Goal: Information Seeking & Learning: Learn about a topic

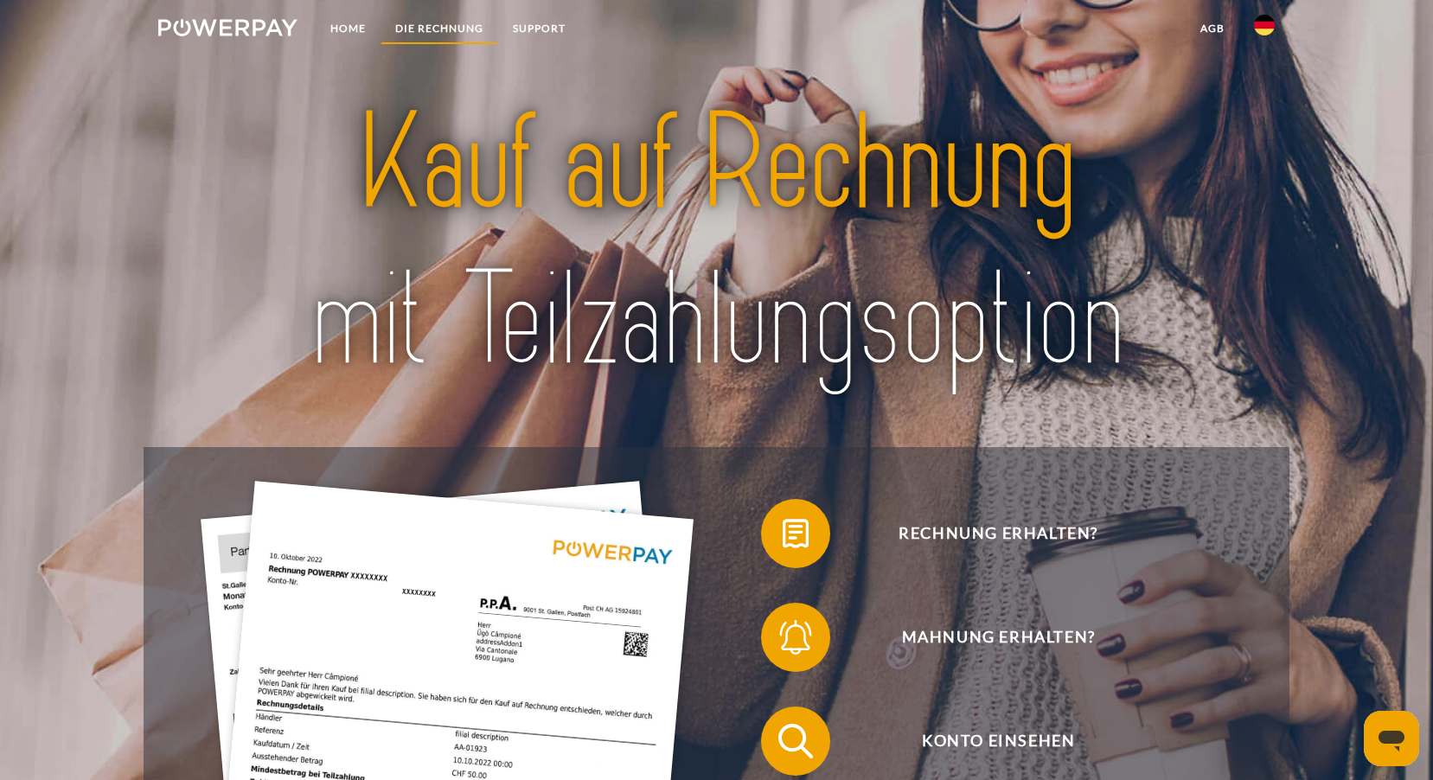
click at [417, 31] on link "DIE RECHNUNG" at bounding box center [440, 28] width 118 height 31
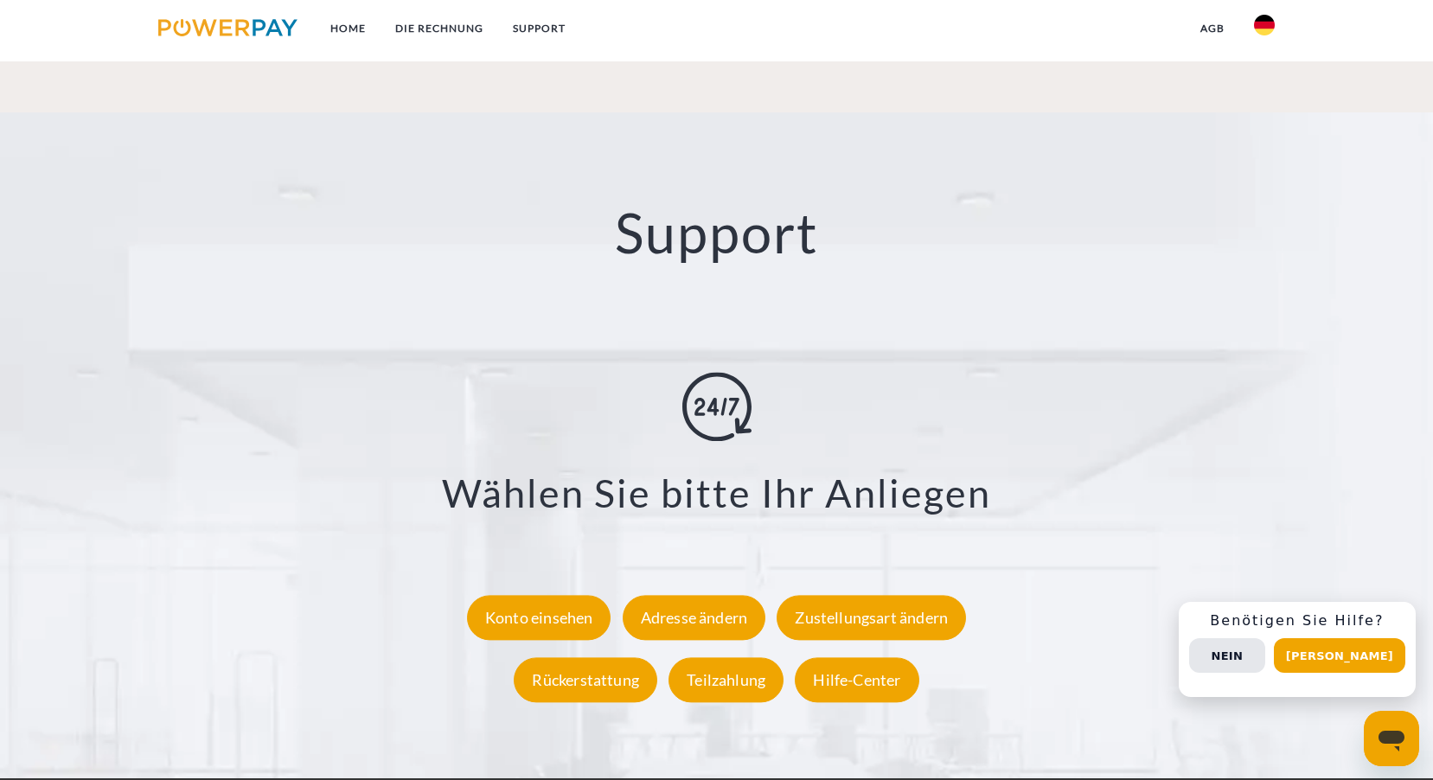
scroll to position [3171, 0]
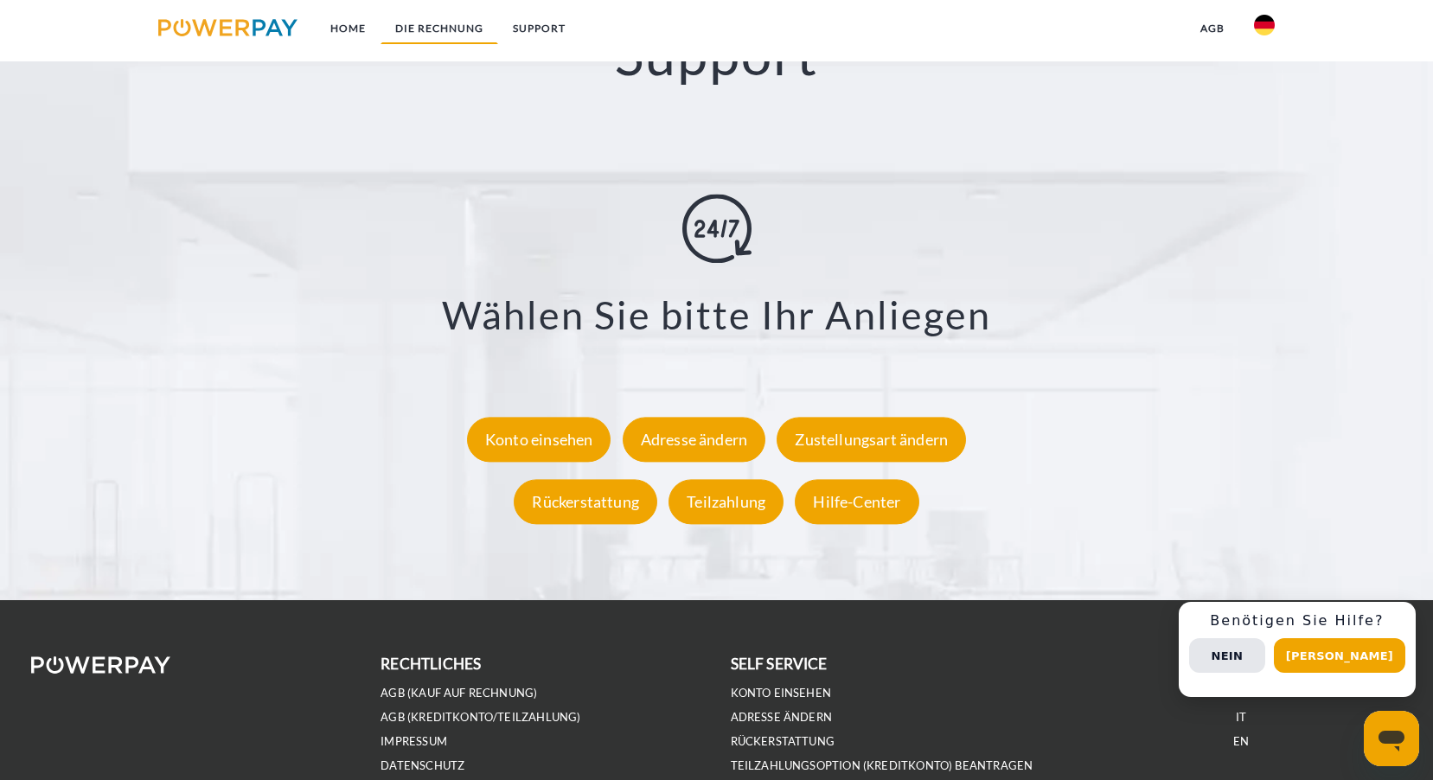
click at [465, 32] on link "DIE RECHNUNG" at bounding box center [440, 28] width 118 height 31
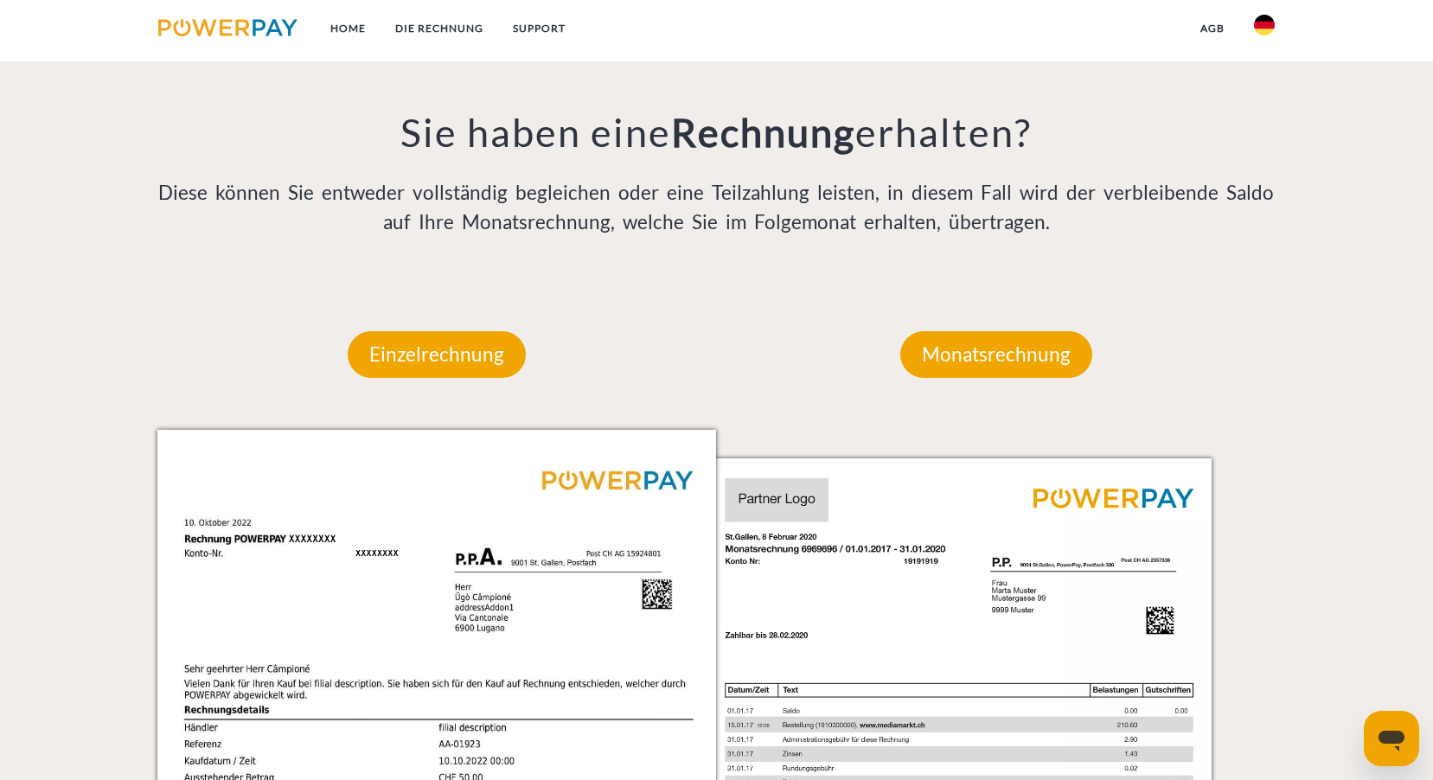
scroll to position [1267, 0]
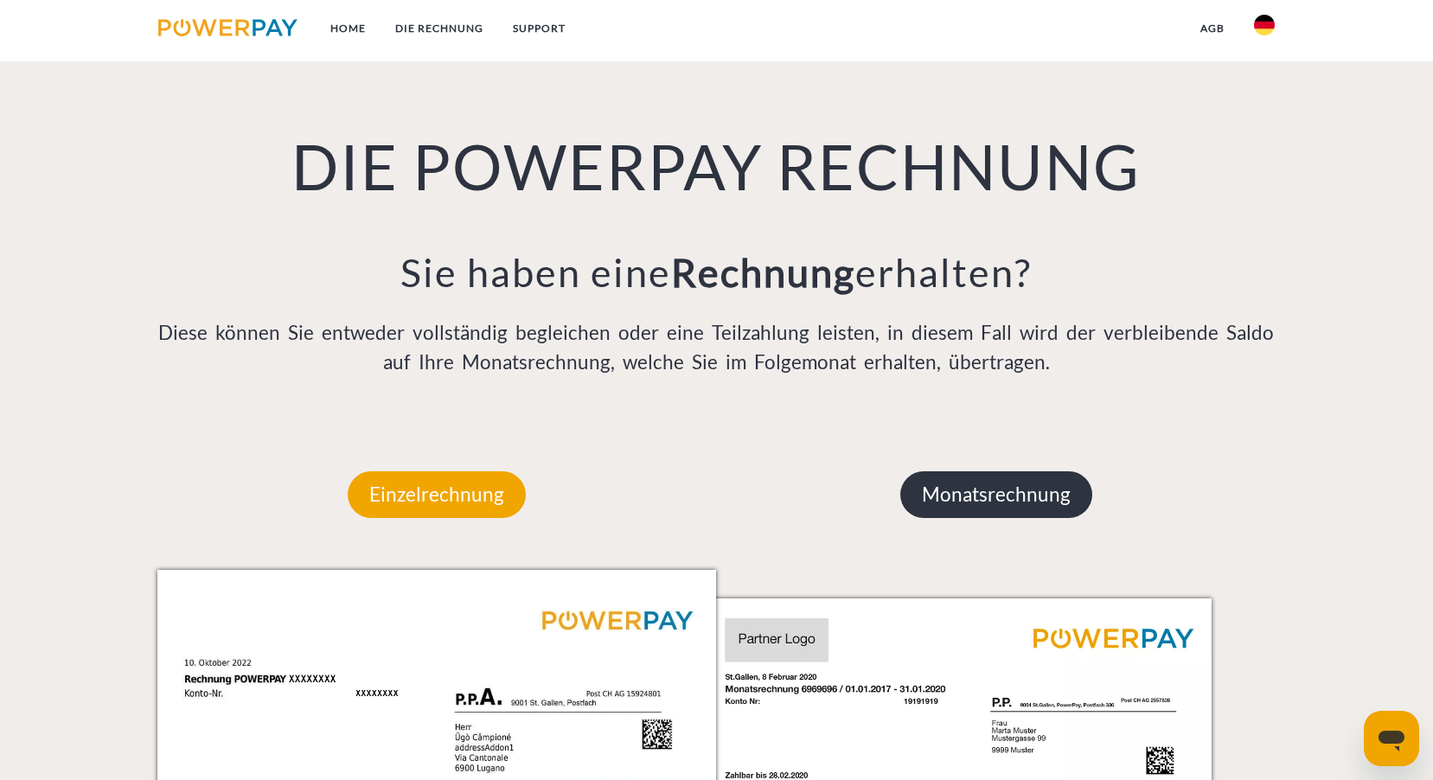
click at [942, 494] on p "Monatsrechnung" at bounding box center [997, 494] width 192 height 47
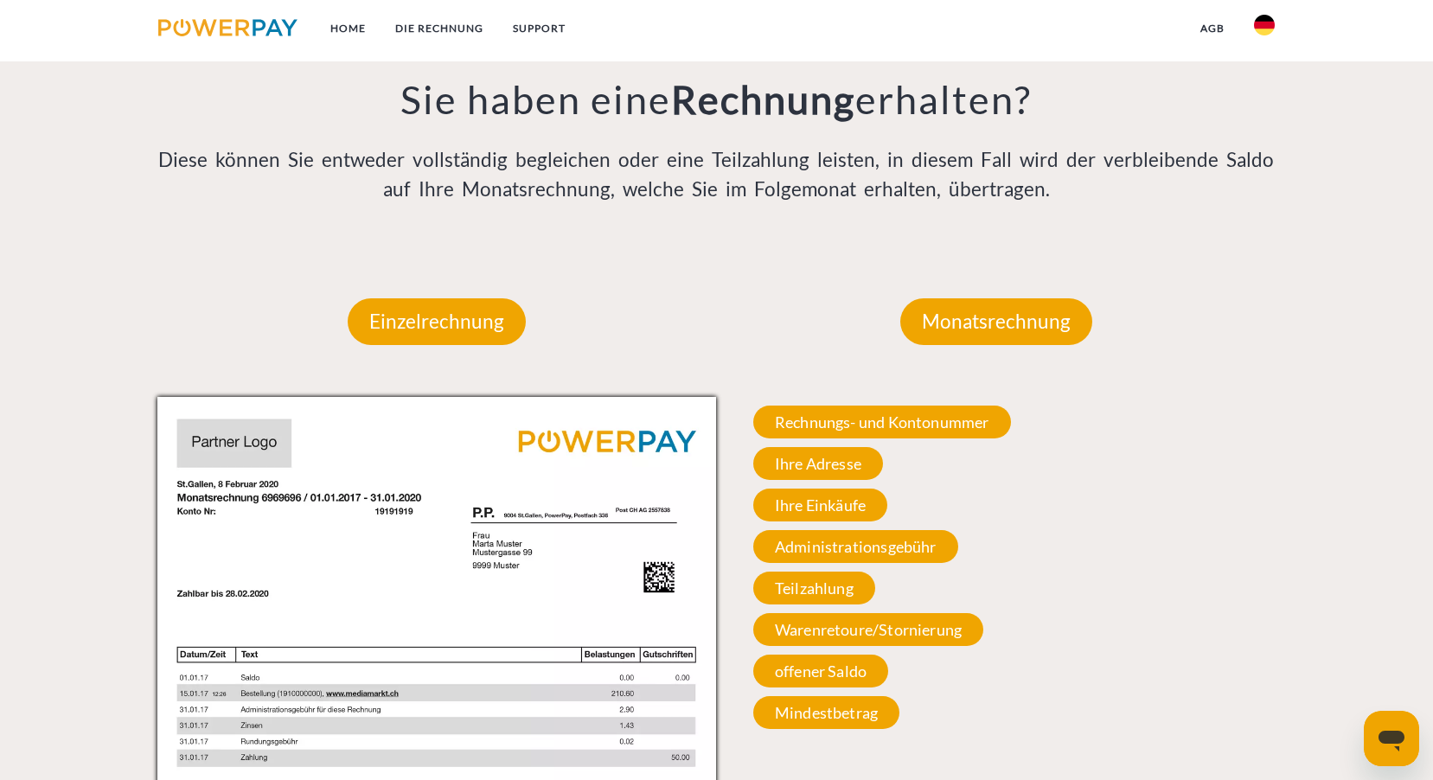
scroll to position [1527, 0]
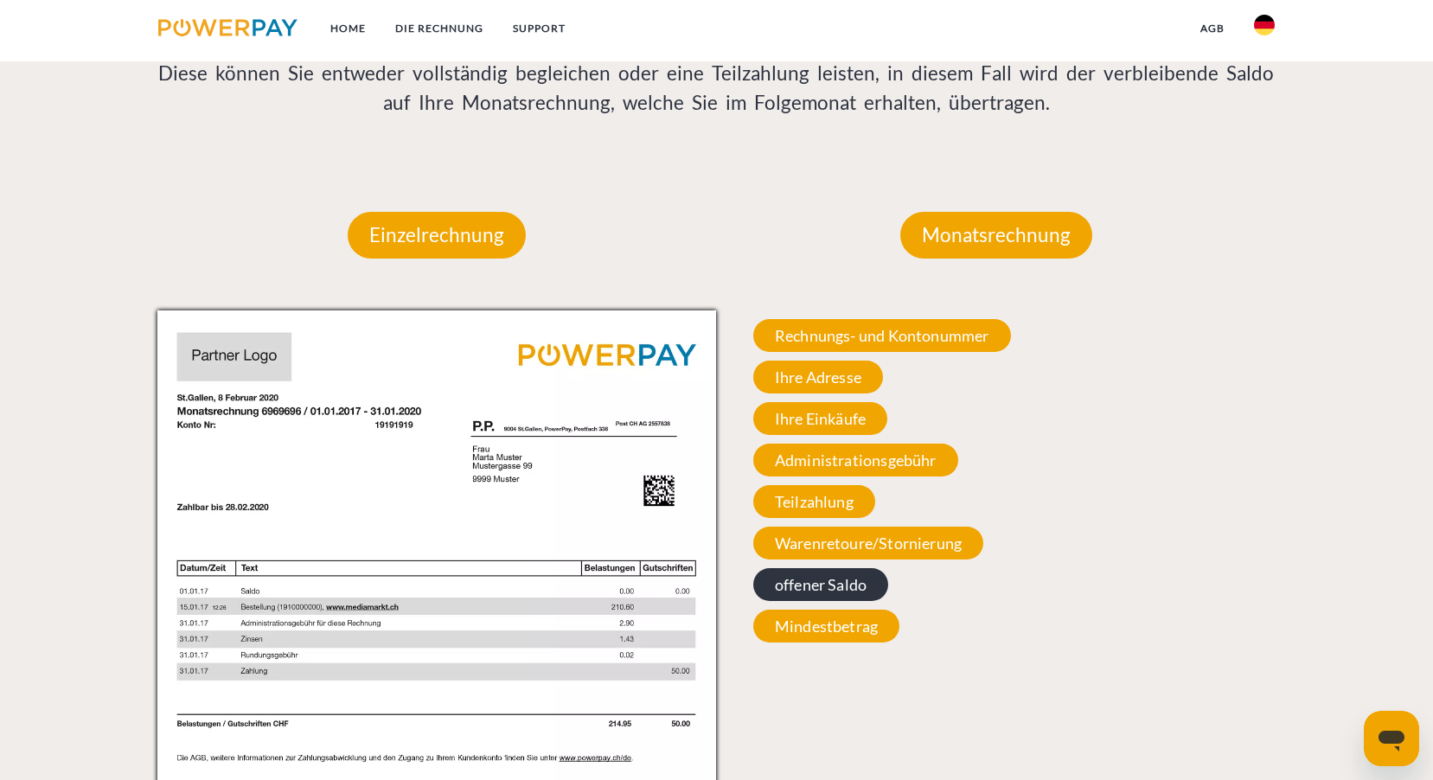
click at [782, 596] on span "offener Saldo" at bounding box center [820, 584] width 135 height 33
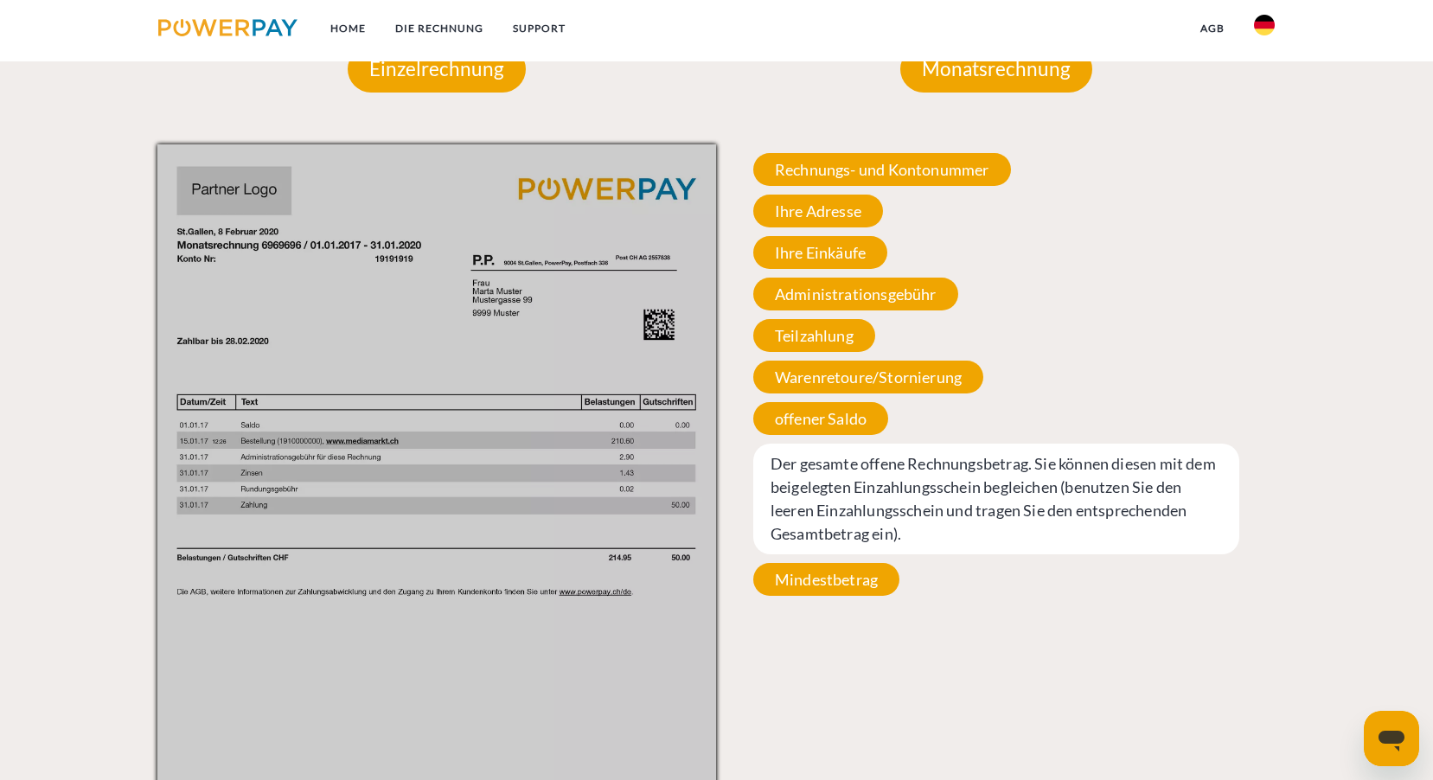
scroll to position [1700, 0]
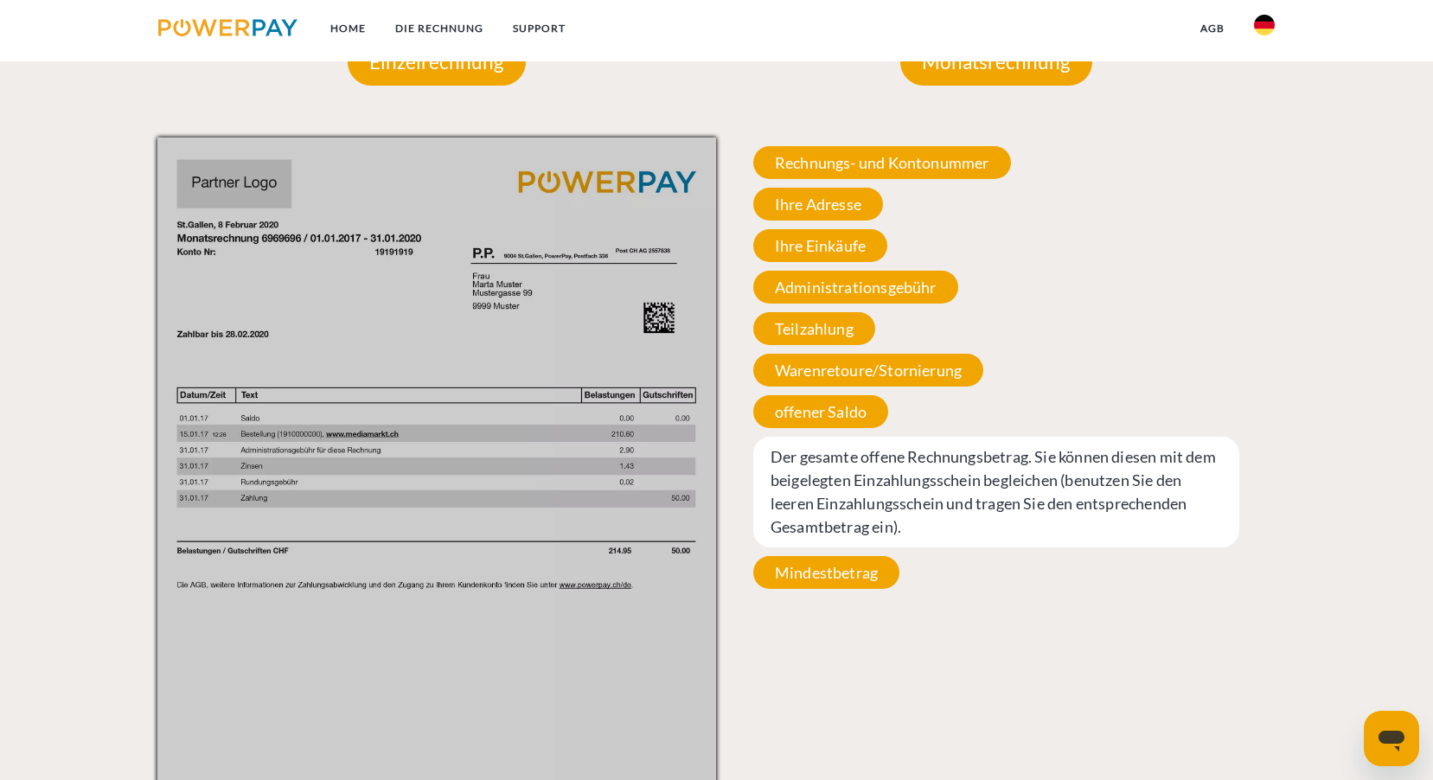
click at [860, 537] on span "Der gesamte offene Rechnungsbetrag. Sie können diesen mit dem beigelegten Einza…" at bounding box center [996, 492] width 486 height 111
click at [881, 529] on span "Der gesamte offene Rechnungsbetrag. Sie können diesen mit dem beigelegten Einza…" at bounding box center [996, 492] width 486 height 111
click at [812, 585] on span "Mindestbetrag" at bounding box center [826, 572] width 146 height 33
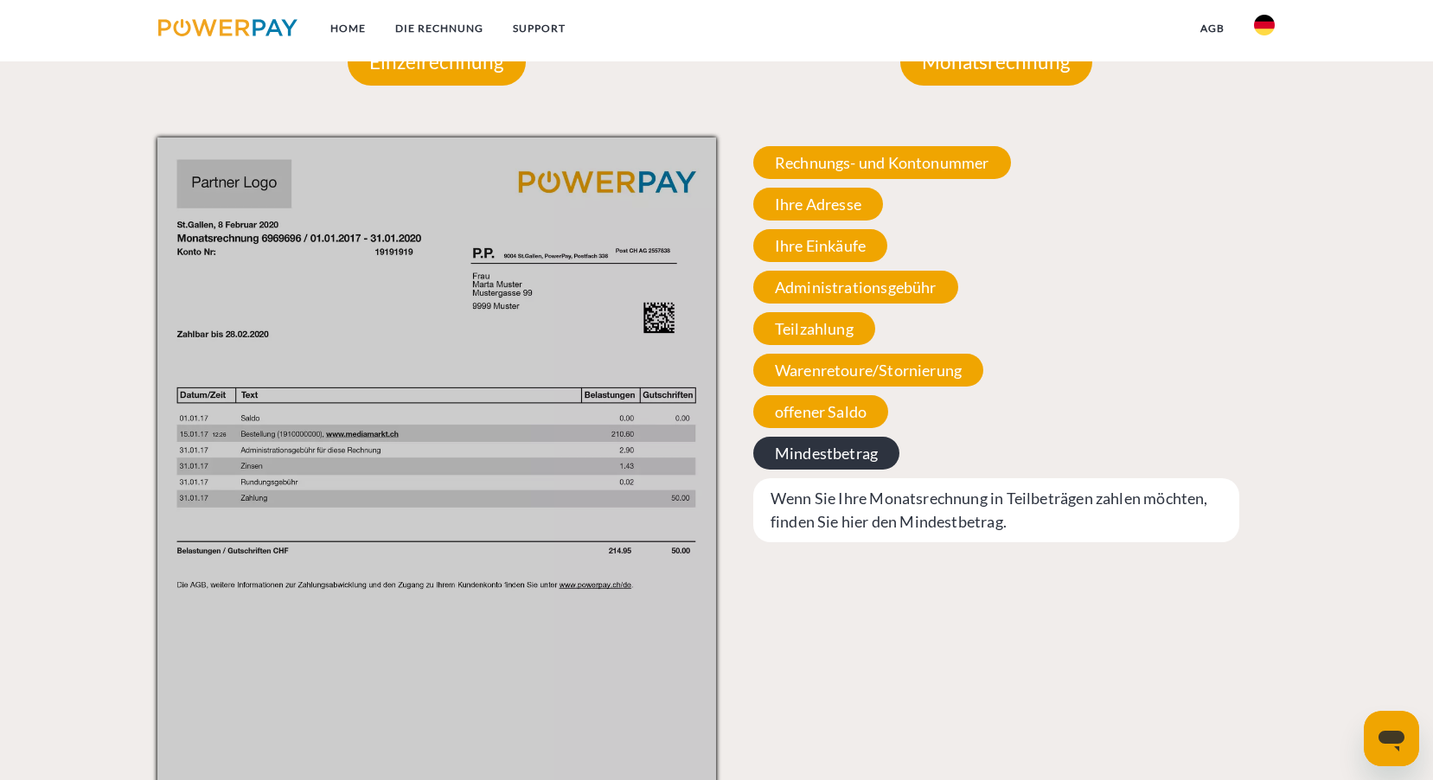
click at [796, 456] on span "Mindestbetrag" at bounding box center [826, 453] width 146 height 33
click at [786, 424] on span "offener Saldo" at bounding box center [820, 411] width 135 height 33
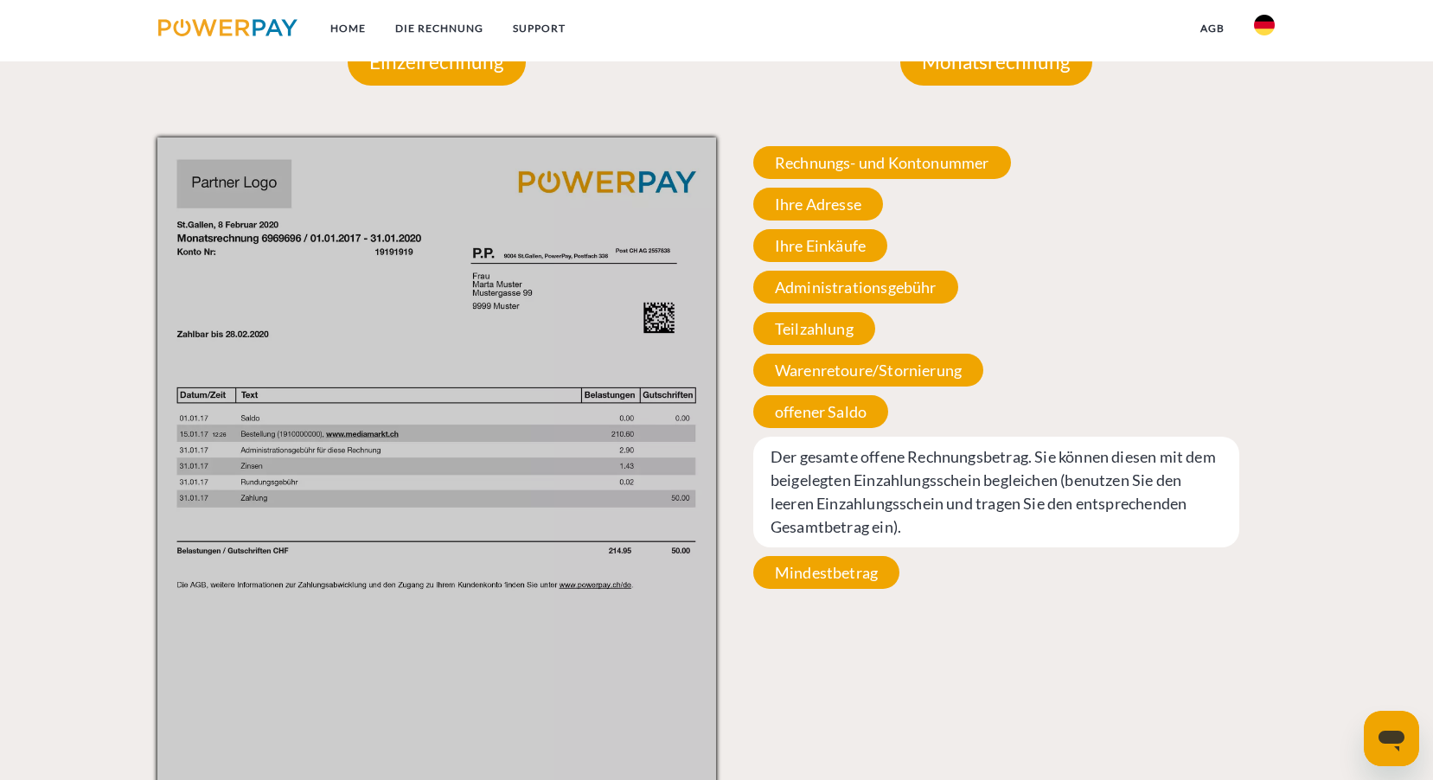
click at [784, 390] on div "Rechnungs- und Kontonummer Ihre Rechnungs –und Kontonummer. Bitte geben Sie die…" at bounding box center [996, 368] width 560 height 460
click at [784, 382] on span "Warenretoure/Stornierung" at bounding box center [868, 370] width 230 height 33
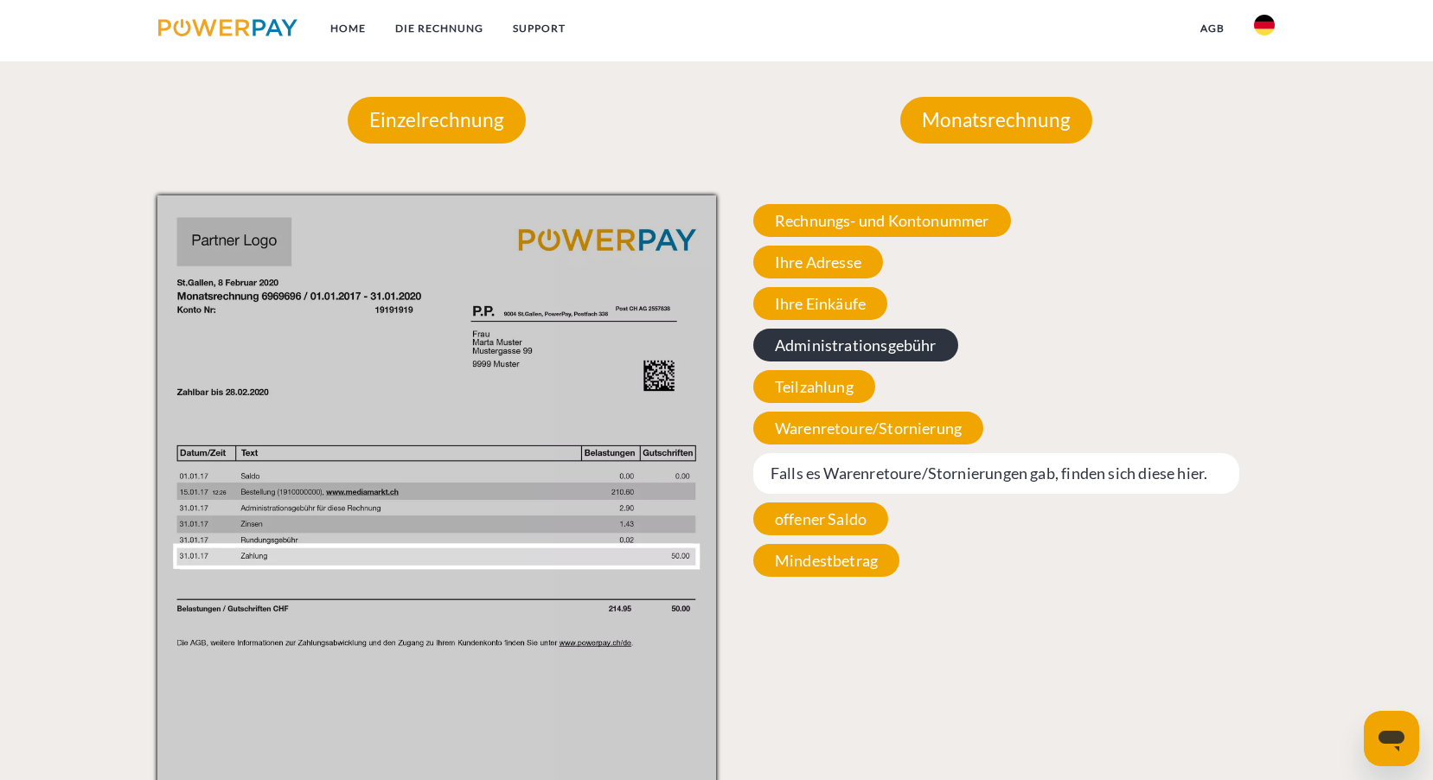
scroll to position [1613, 0]
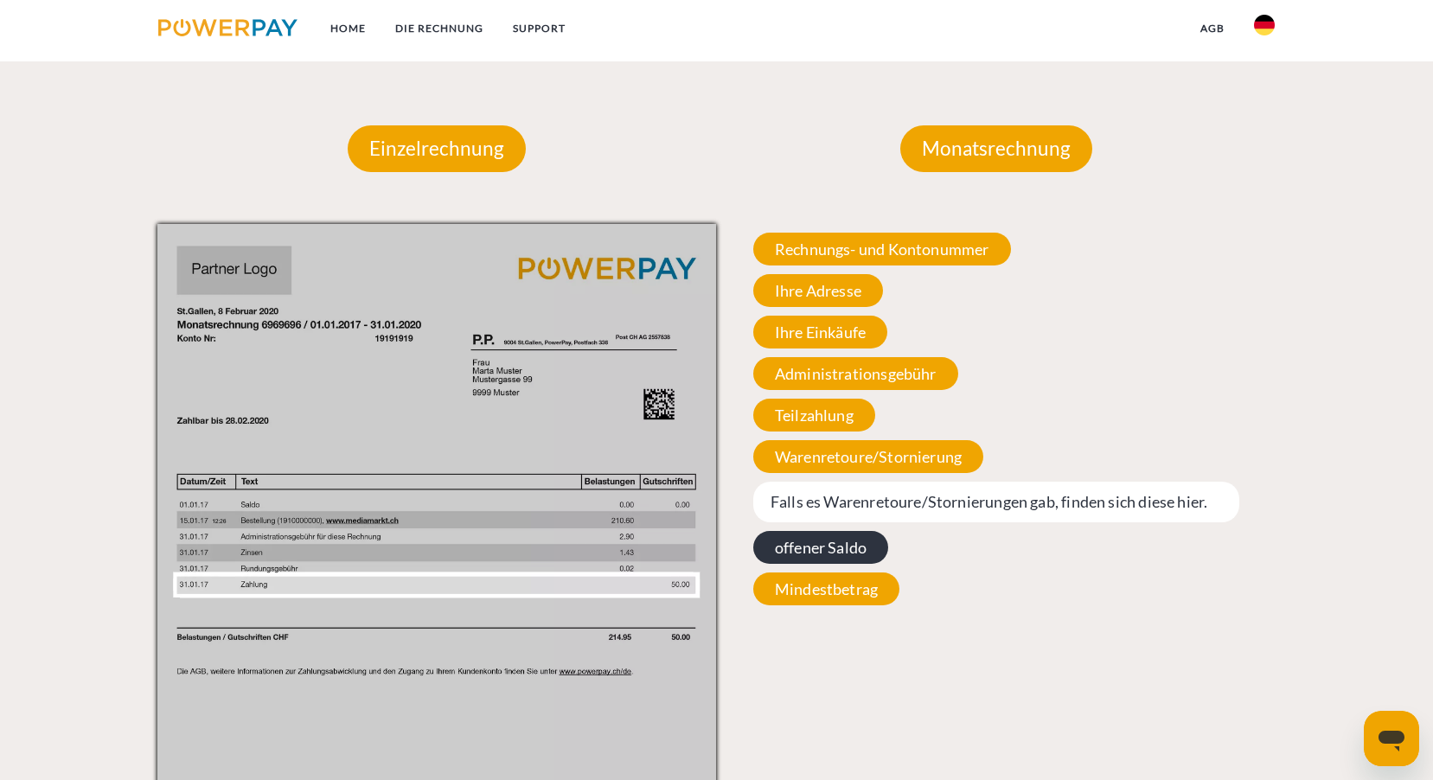
click at [794, 559] on span "offener Saldo" at bounding box center [820, 547] width 135 height 33
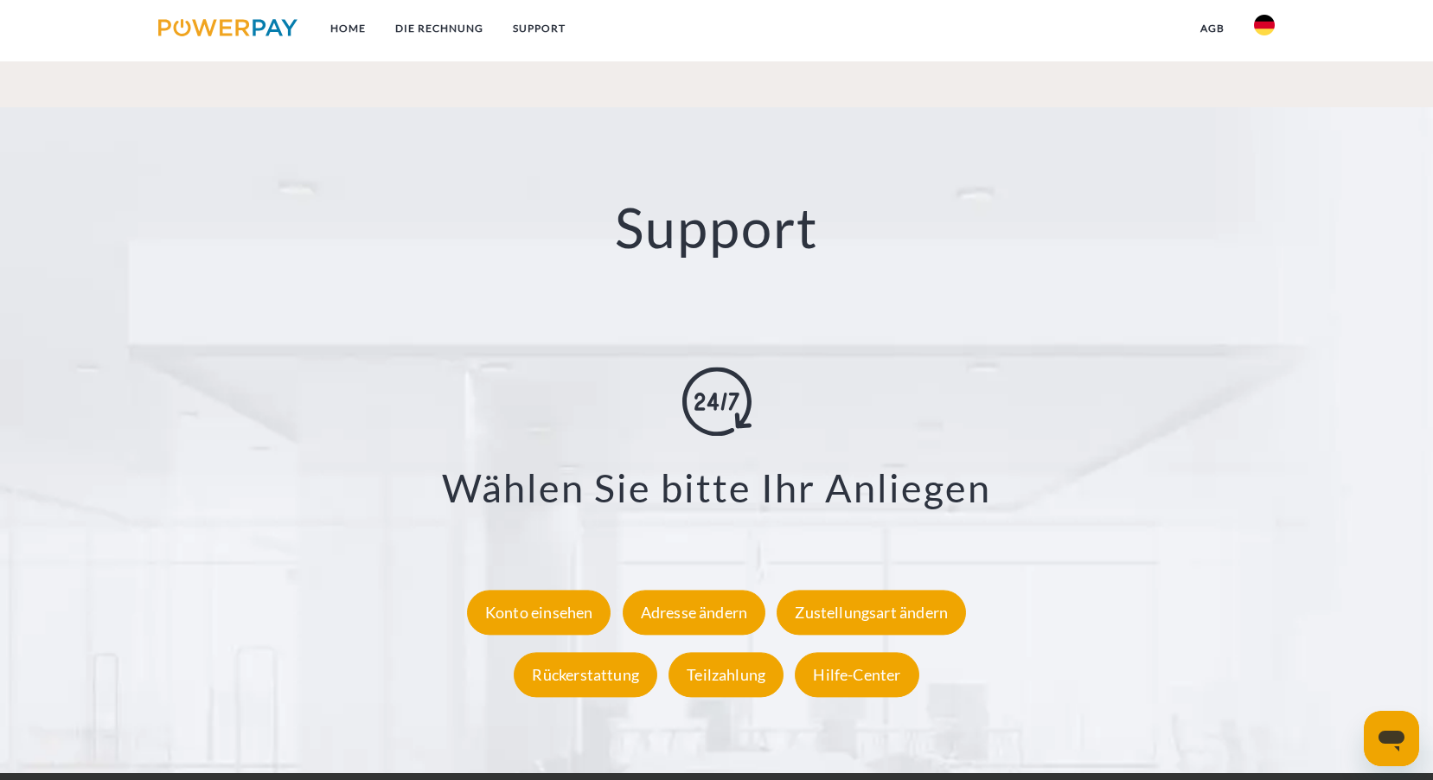
scroll to position [3290, 0]
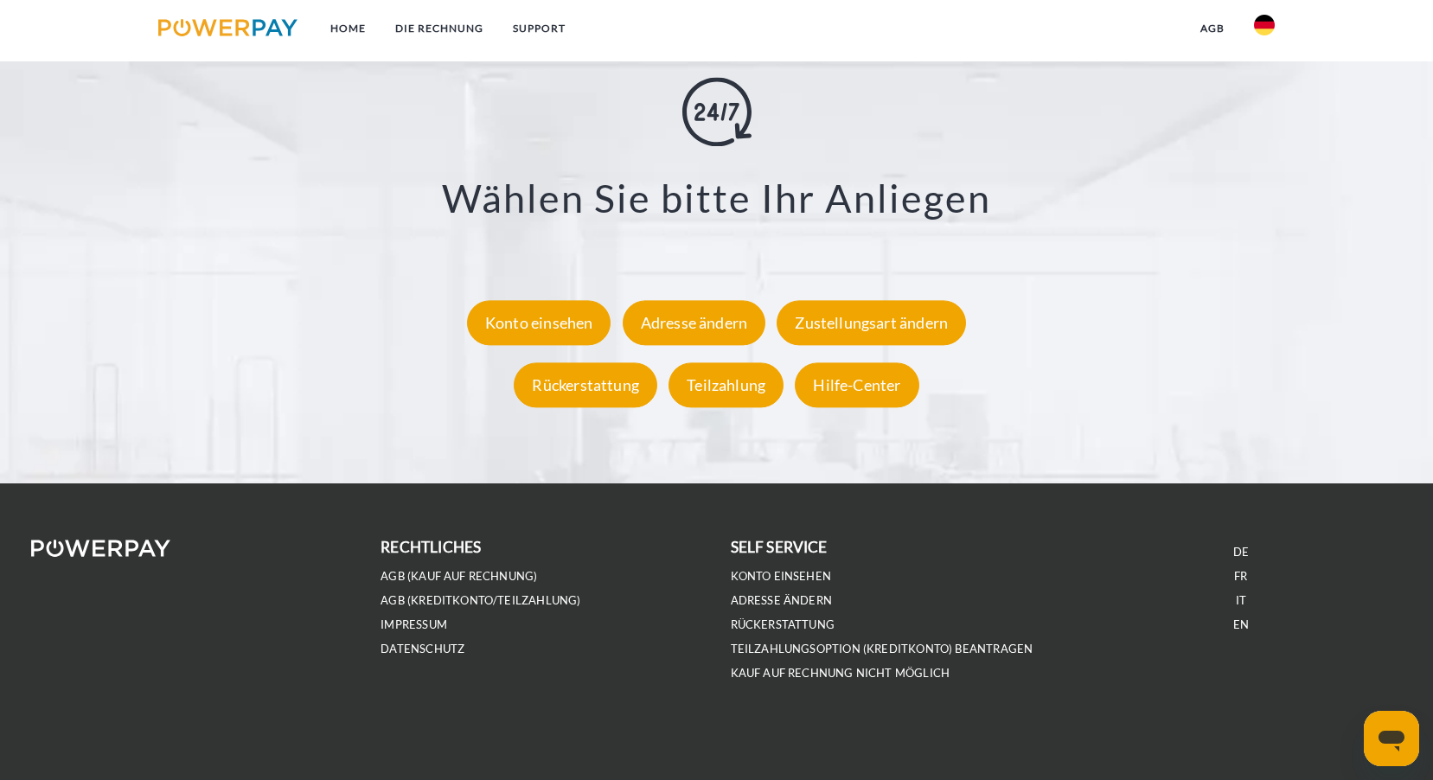
click at [135, 548] on img at bounding box center [100, 548] width 139 height 17
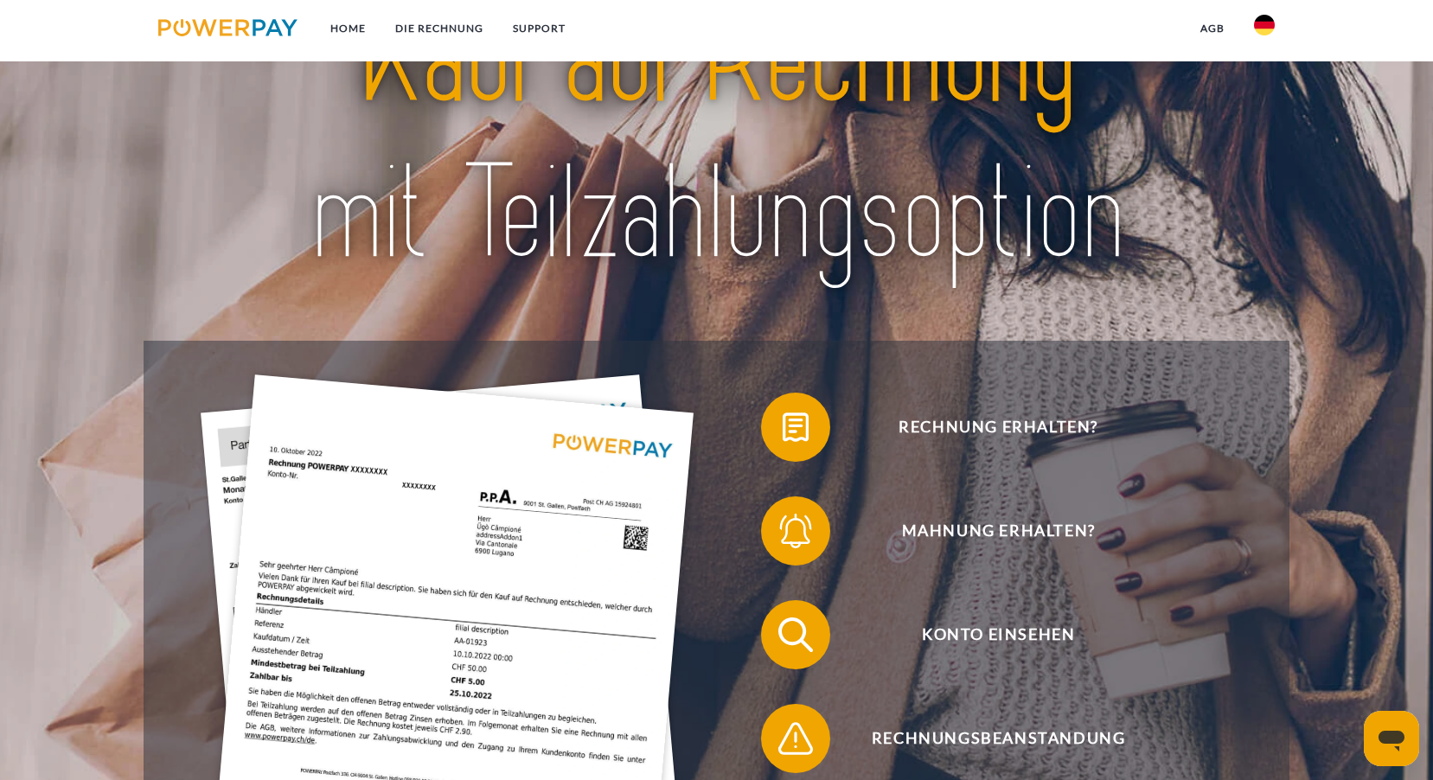
scroll to position [0, 0]
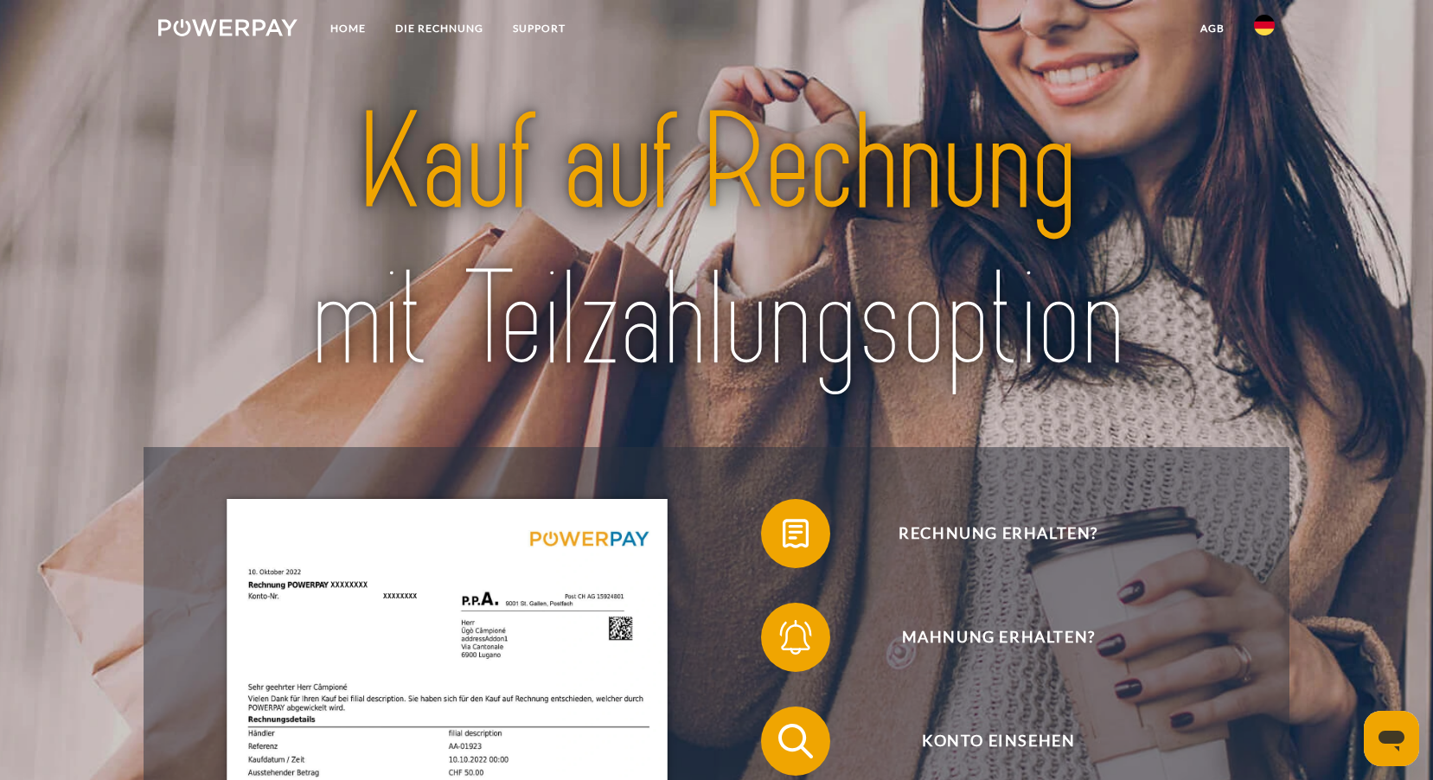
click at [224, 33] on img at bounding box center [227, 27] width 139 height 17
click at [222, 46] on link at bounding box center [228, 30] width 169 height 35
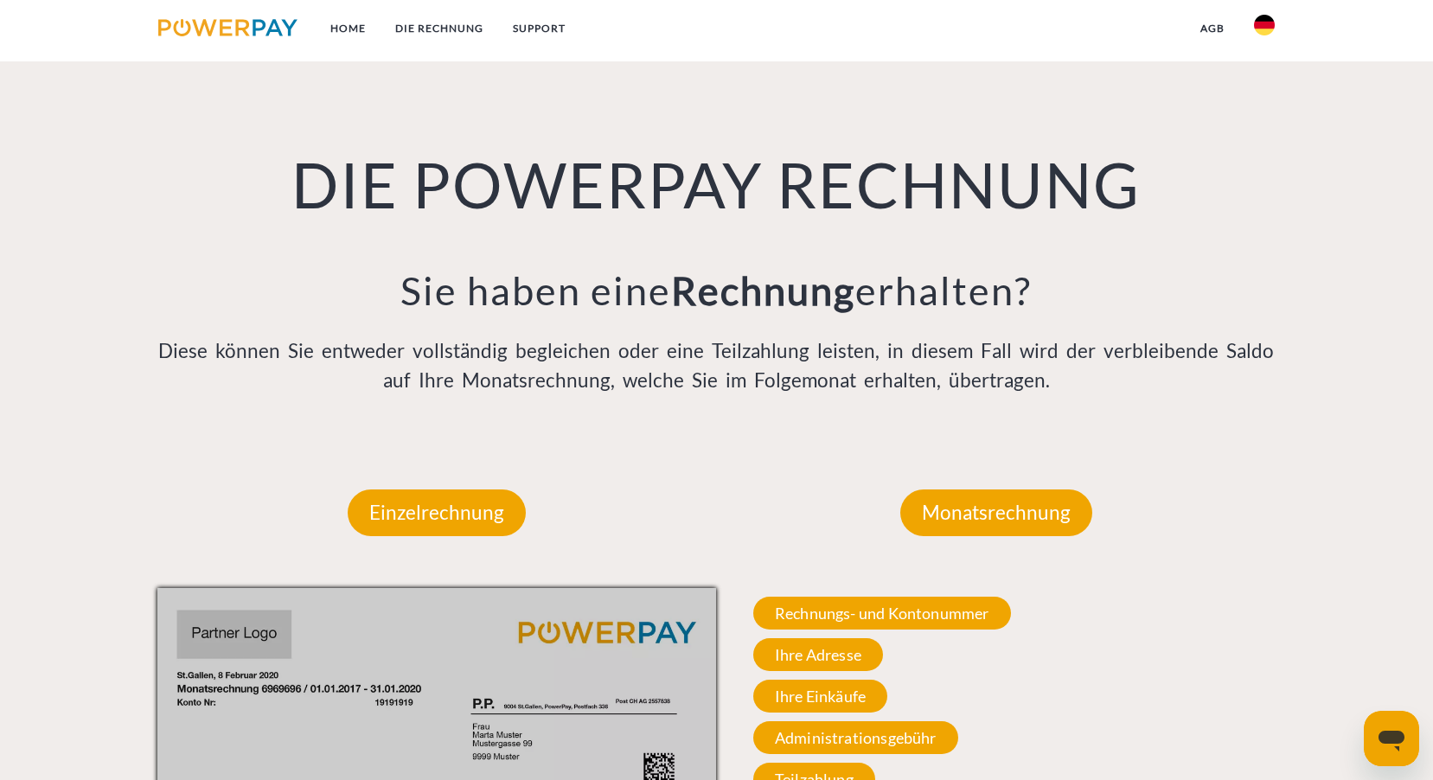
scroll to position [1267, 0]
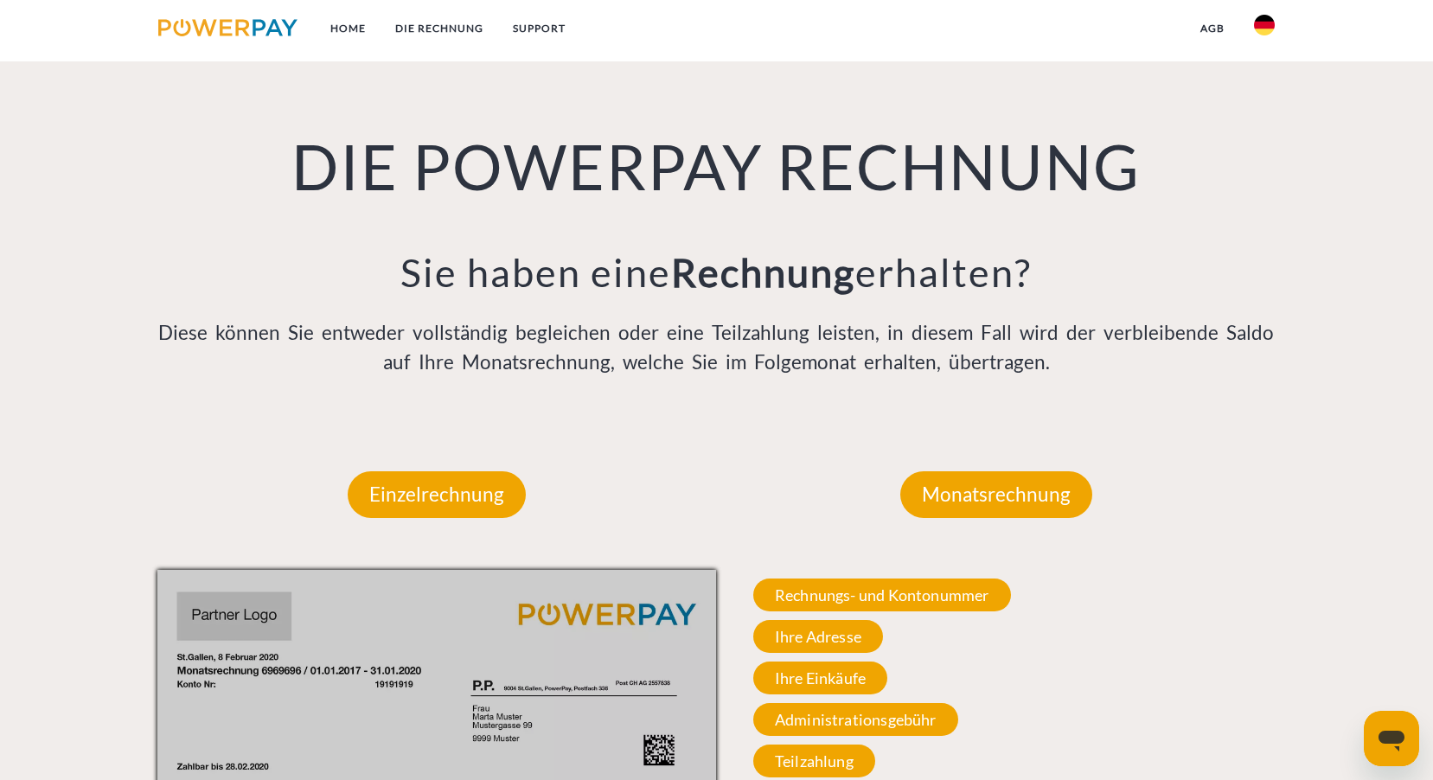
click at [212, 21] on img at bounding box center [227, 27] width 139 height 17
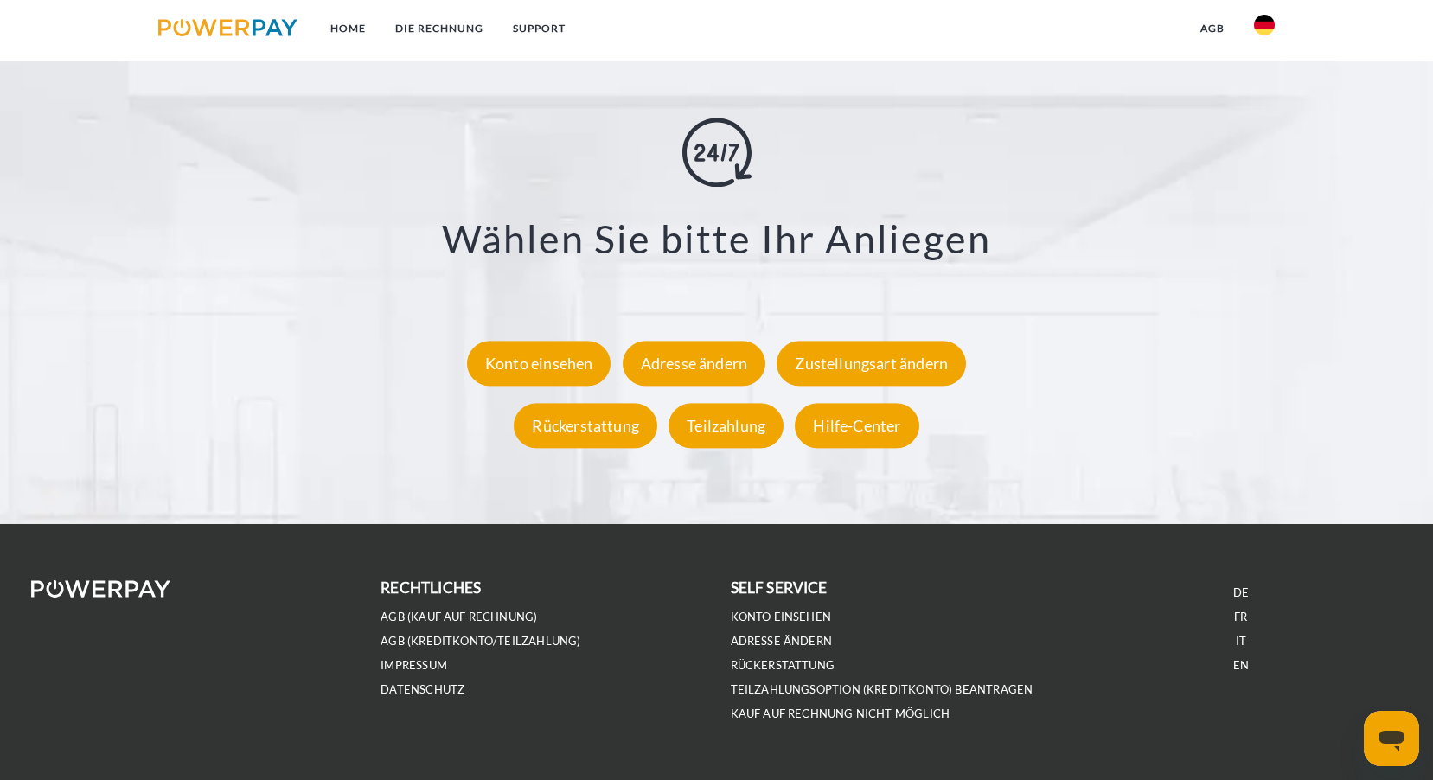
scroll to position [3290, 0]
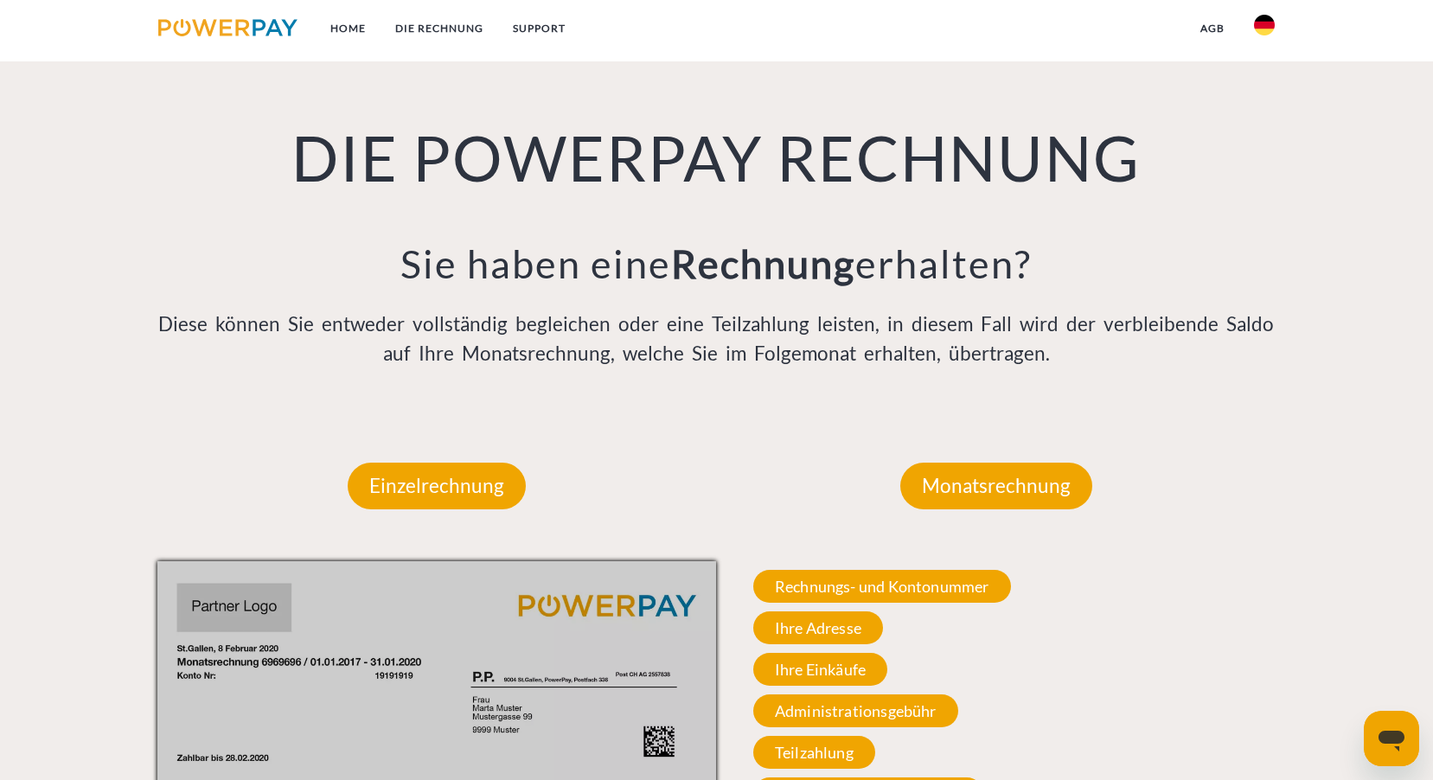
scroll to position [1267, 0]
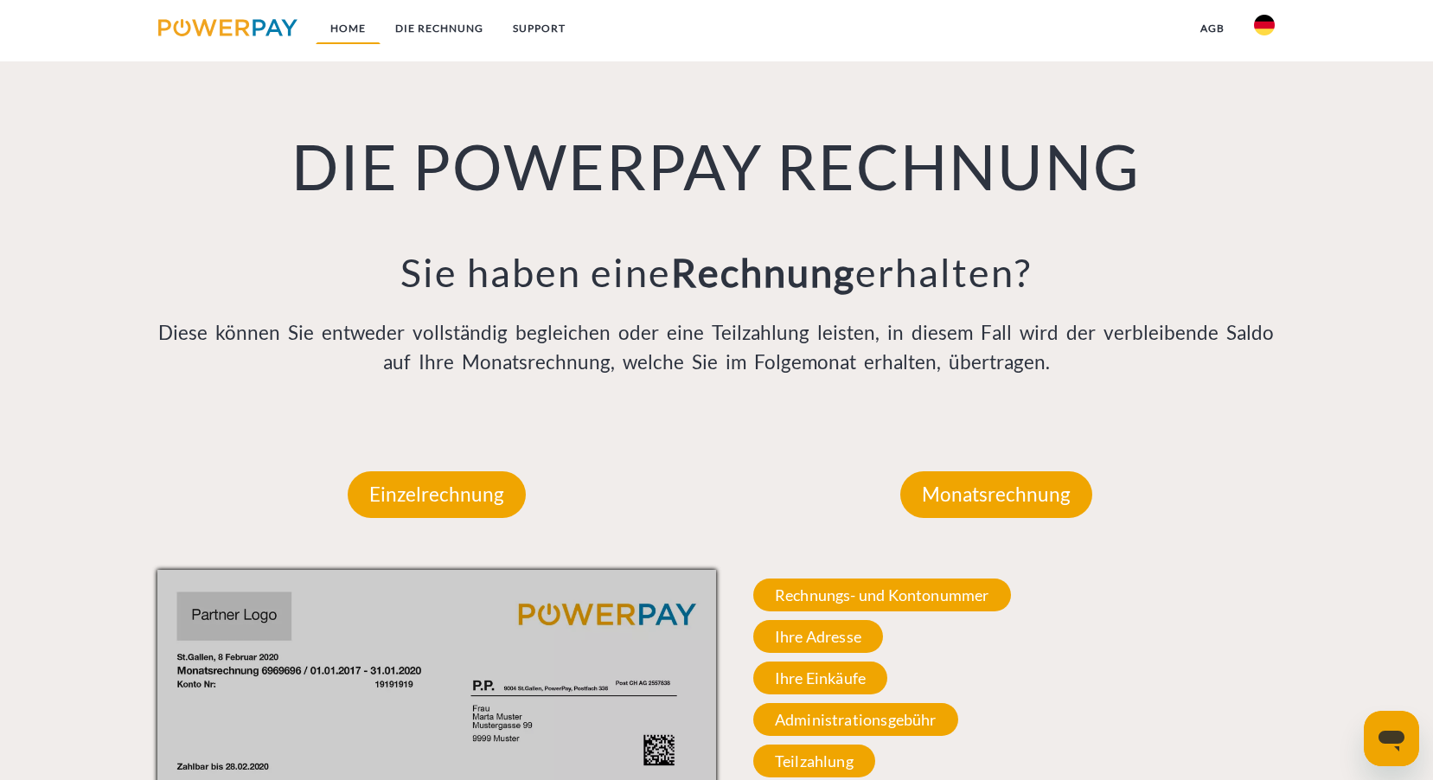
click at [337, 35] on link "Home" at bounding box center [348, 28] width 65 height 31
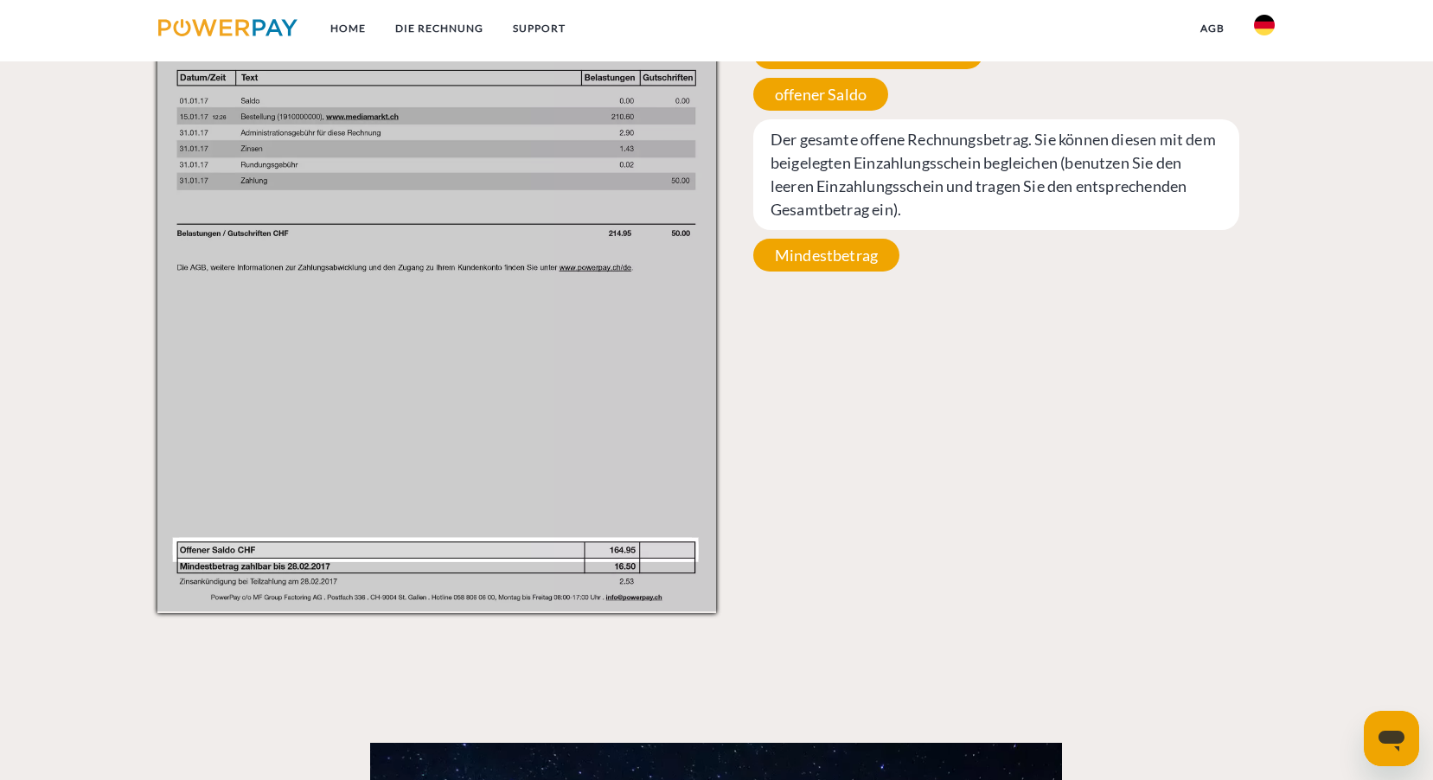
scroll to position [2249, 0]
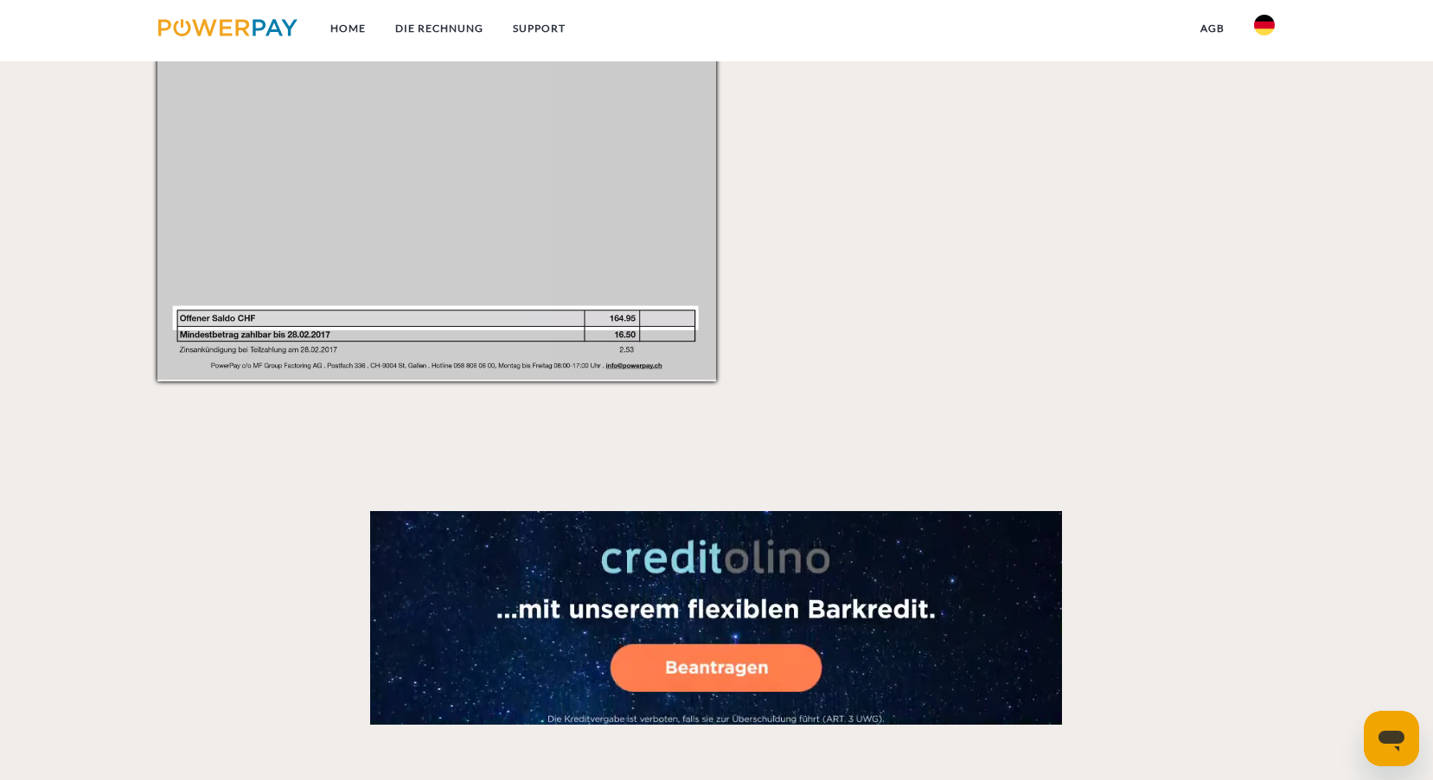
click at [632, 559] on video at bounding box center [716, 618] width 692 height 214
